Goal: Task Accomplishment & Management: Manage account settings

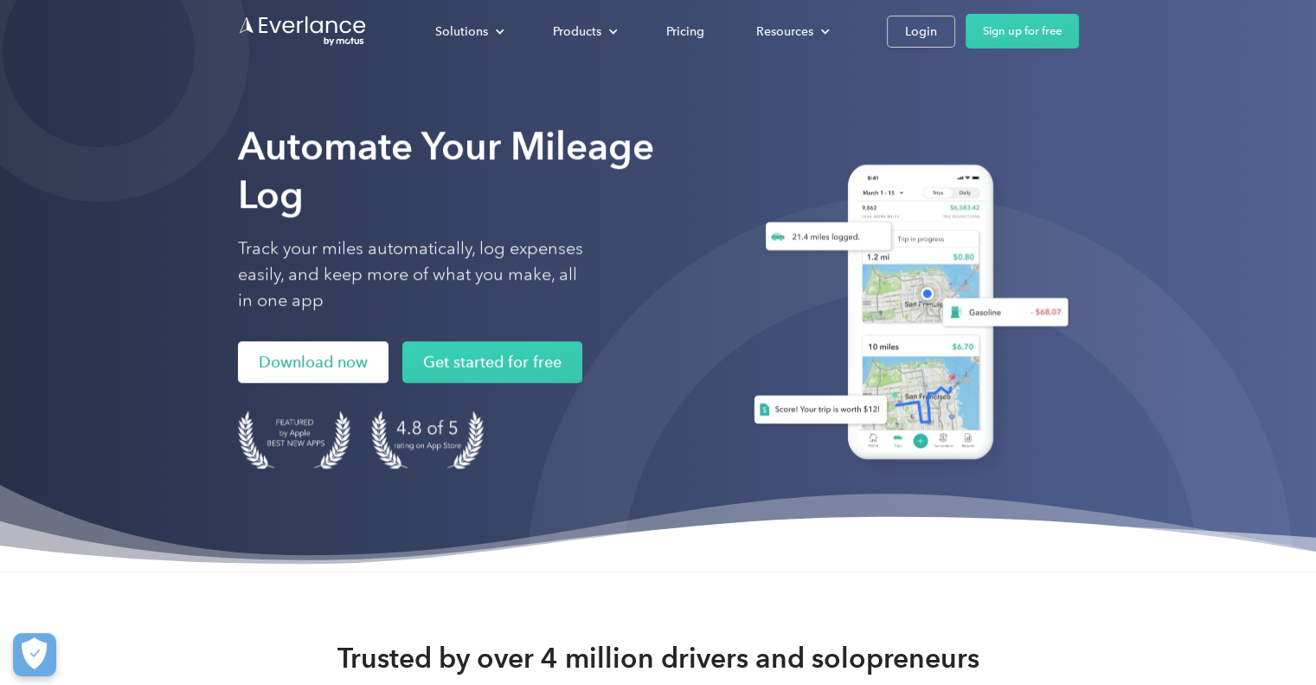
click at [319, 371] on link "Download now" at bounding box center [313, 362] width 151 height 42
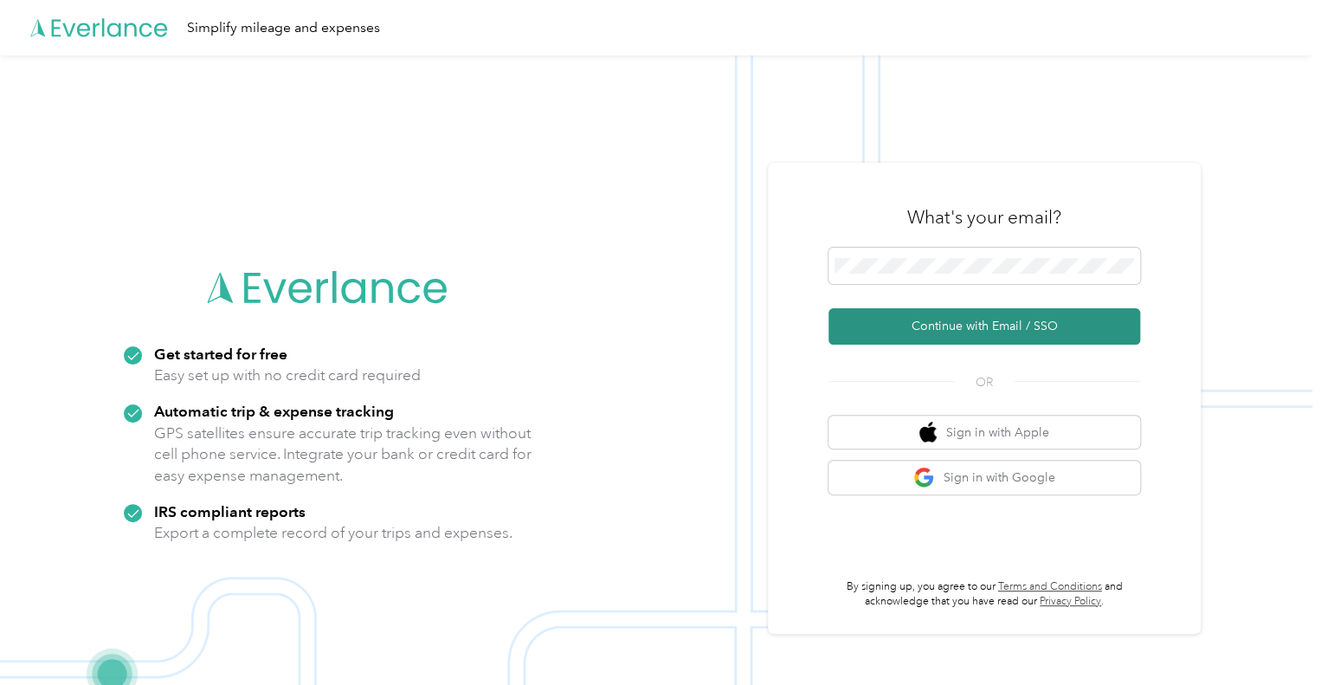
click at [970, 326] on button "Continue with Email / SSO" at bounding box center [984, 326] width 312 height 36
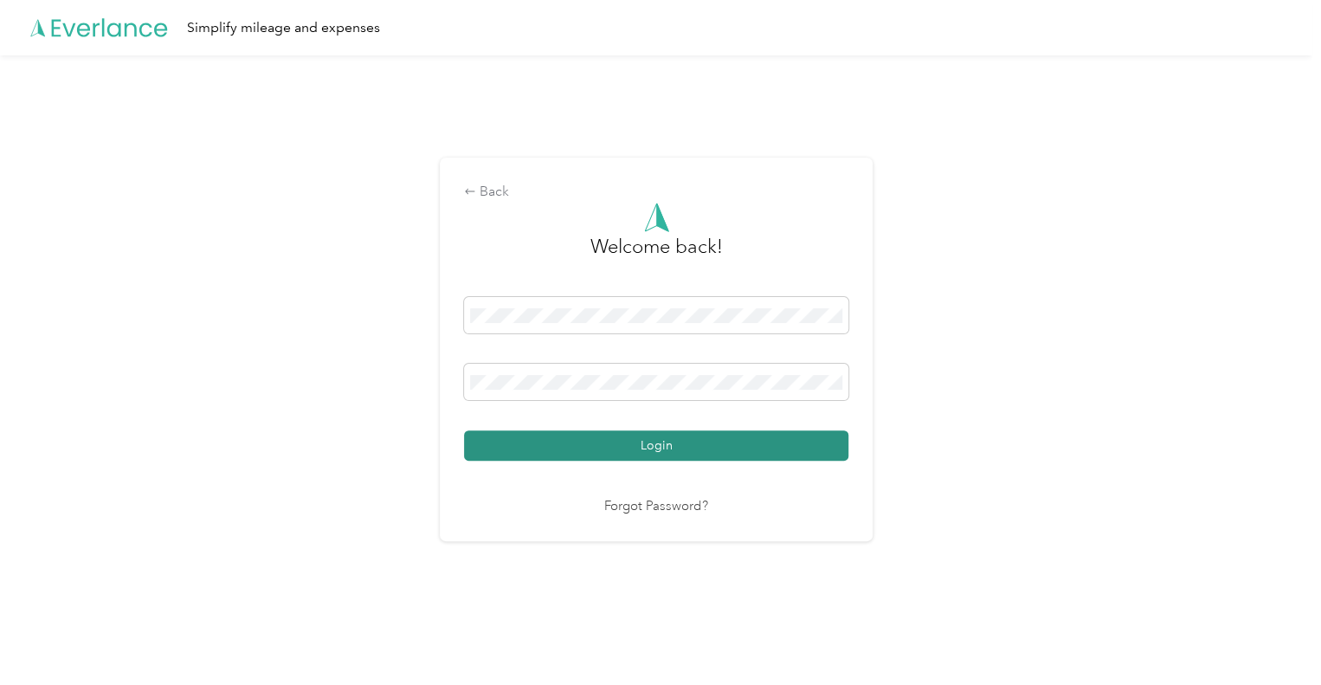
click at [698, 444] on button "Login" at bounding box center [656, 445] width 384 height 30
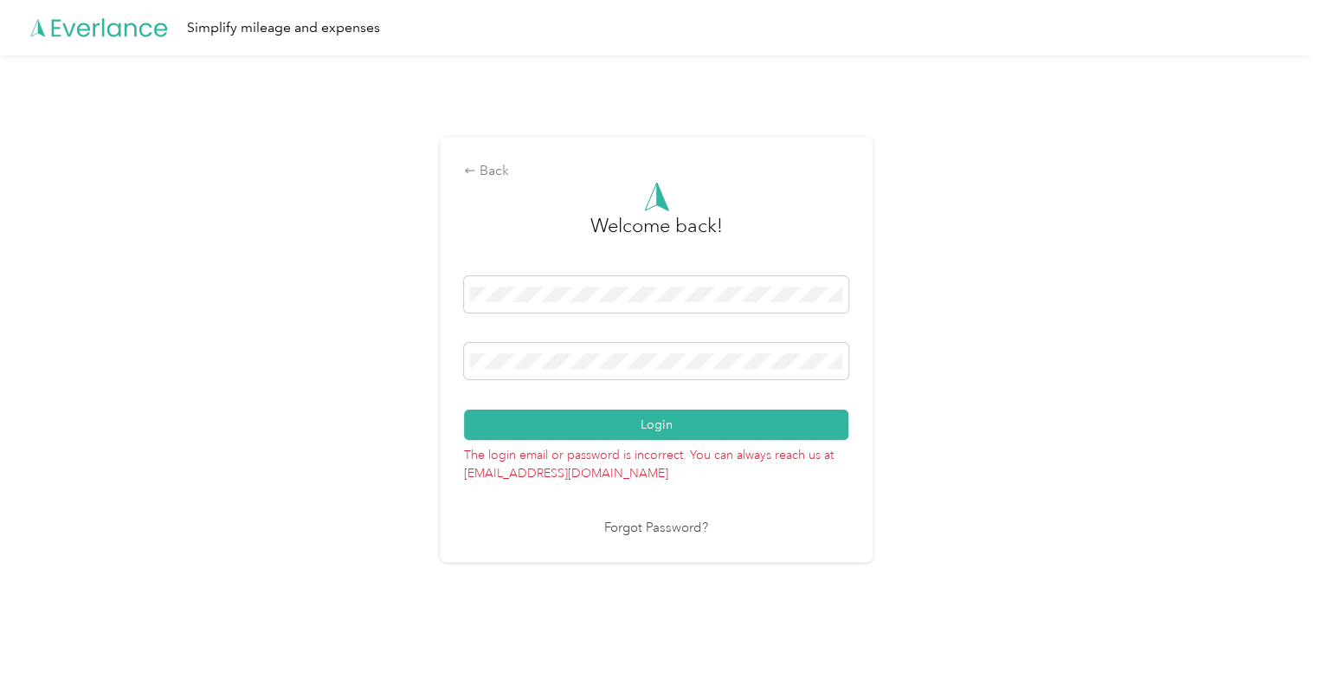
click at [661, 524] on link "Forgot Password?" at bounding box center [656, 528] width 104 height 20
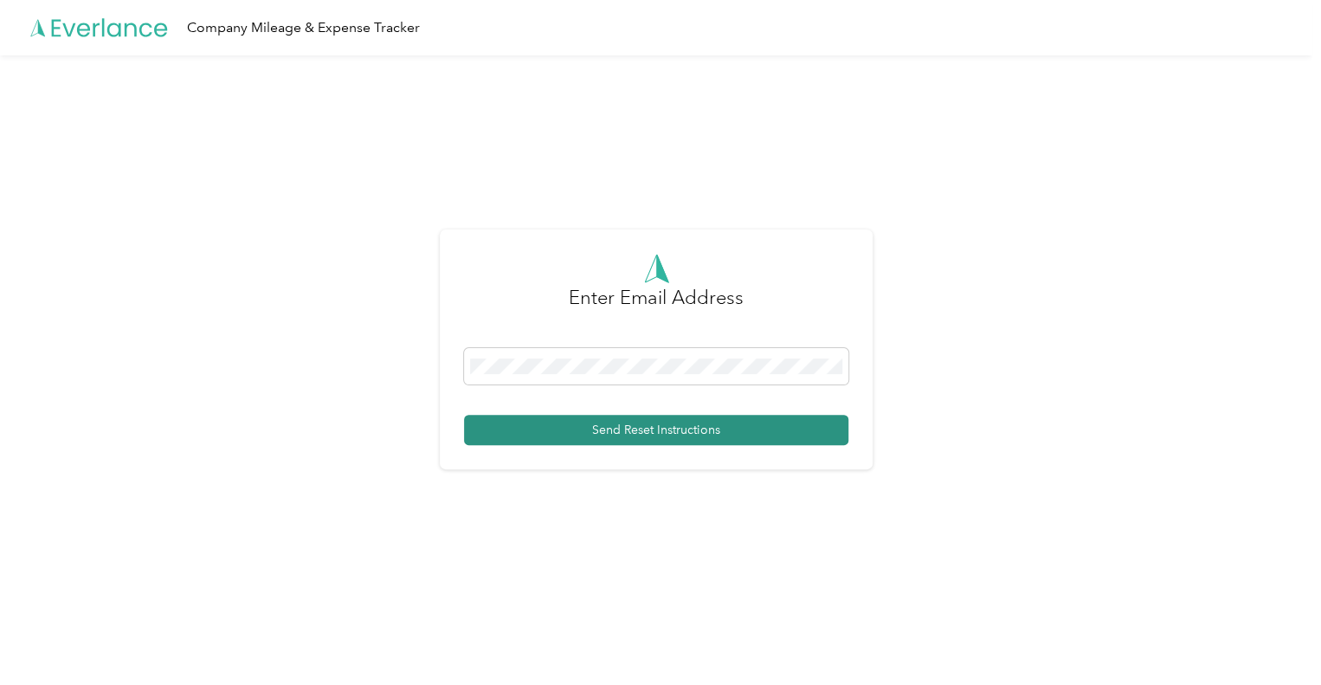
click at [646, 427] on button "Send Reset Instructions" at bounding box center [656, 430] width 384 height 30
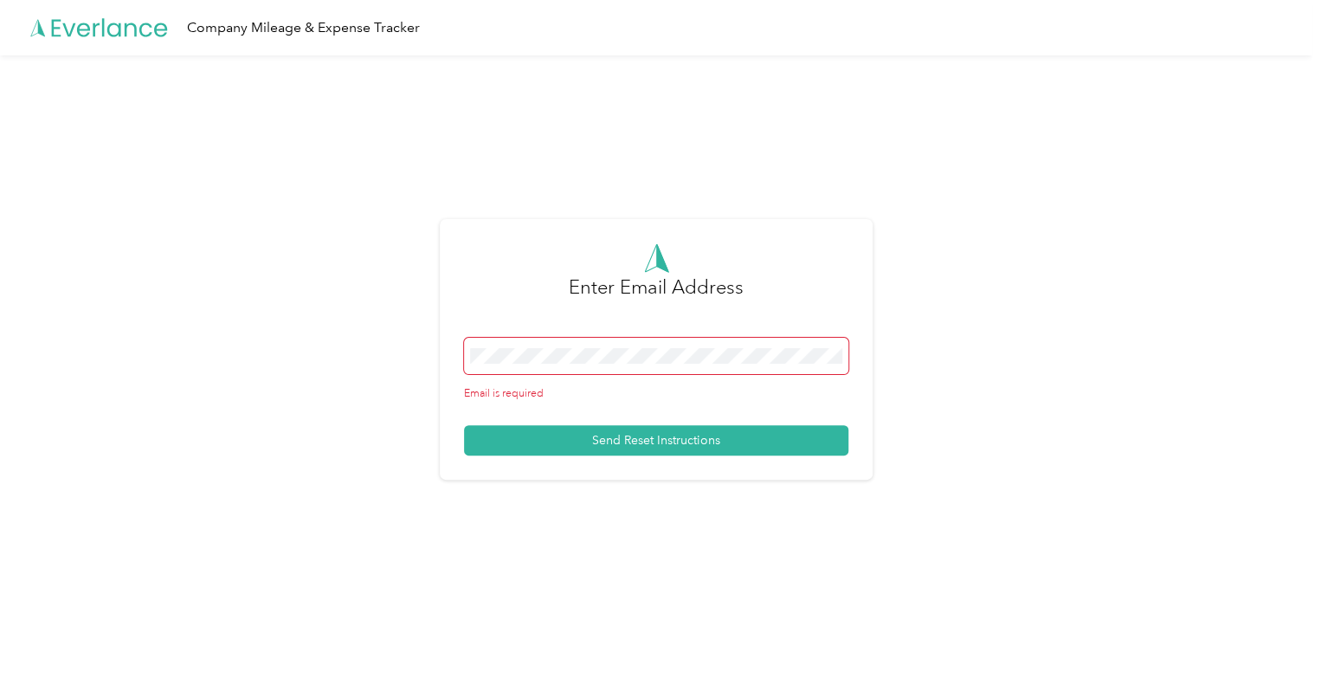
click at [565, 344] on span at bounding box center [656, 356] width 384 height 36
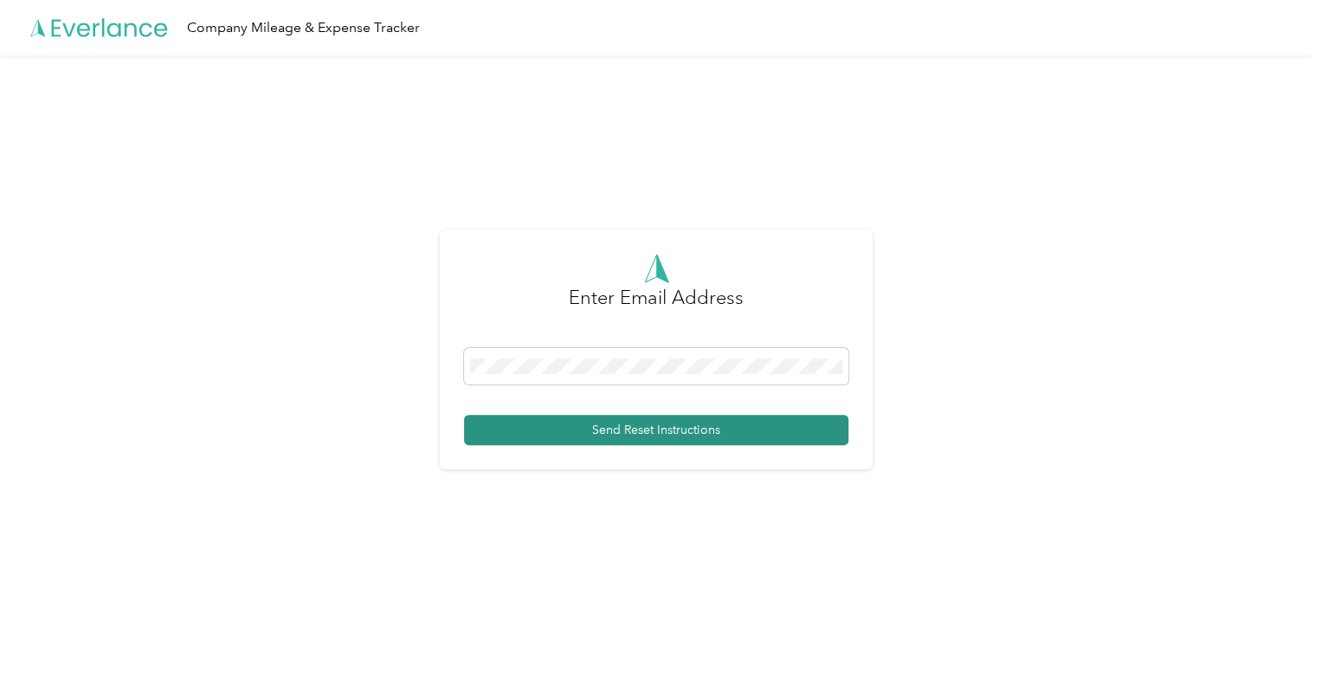
click at [620, 427] on button "Send Reset Instructions" at bounding box center [656, 430] width 384 height 30
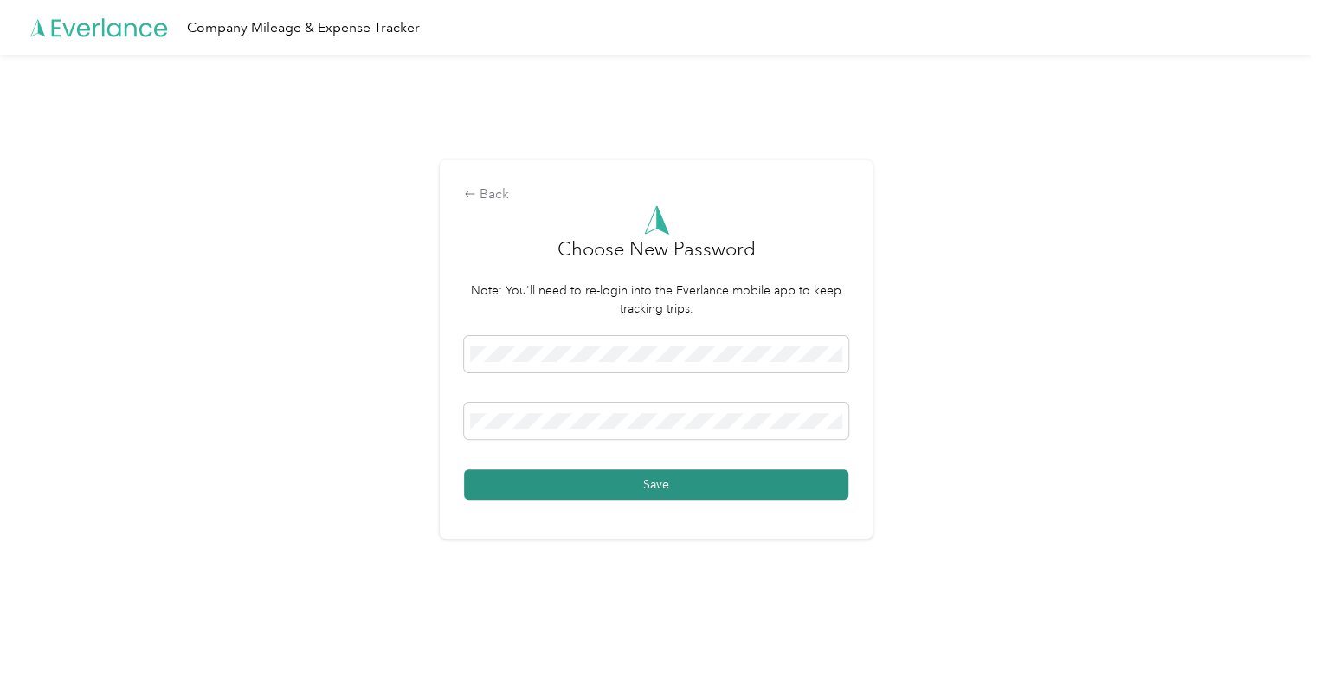
click at [669, 478] on button "Save" at bounding box center [656, 484] width 384 height 30
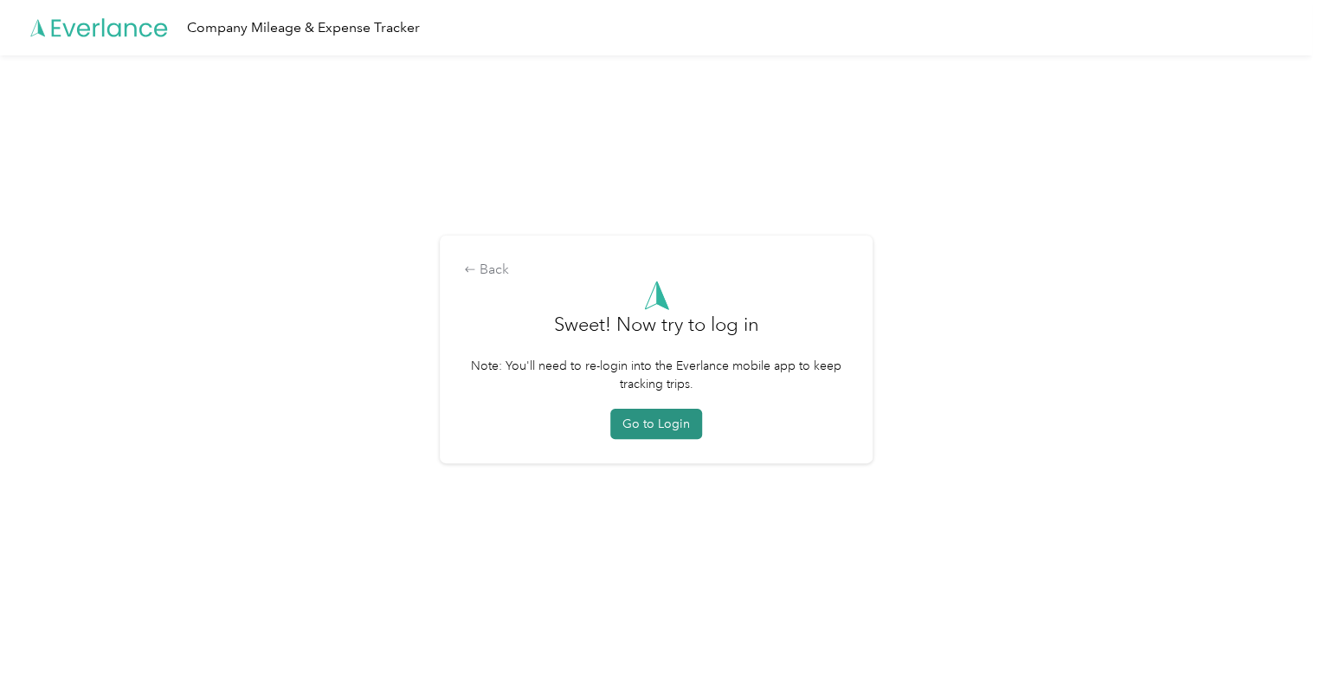
click at [672, 428] on button "Go to Login" at bounding box center [656, 423] width 92 height 30
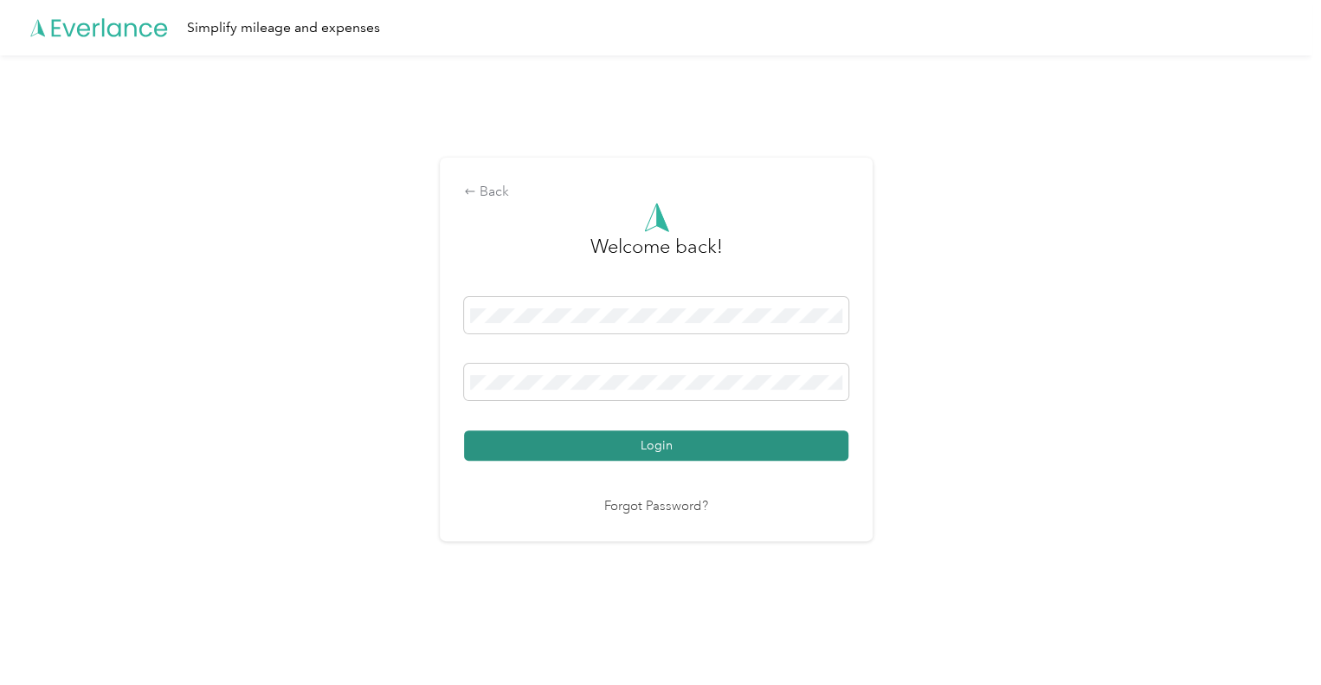
click at [640, 443] on button "Login" at bounding box center [656, 445] width 384 height 30
